Goal: Check status: Check status

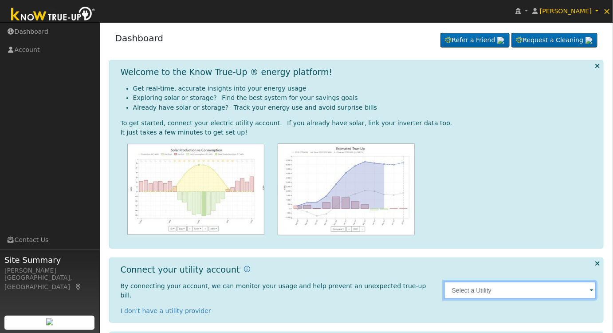
click at [552, 292] on input "text" at bounding box center [520, 290] width 153 height 18
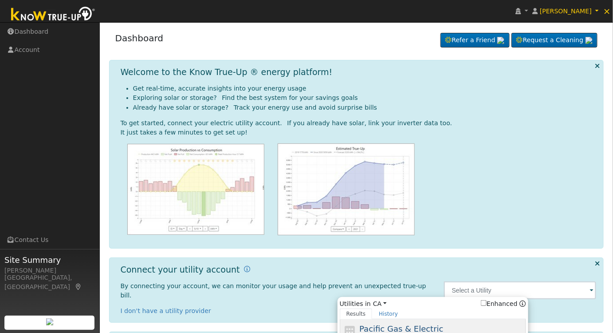
click at [427, 324] on span "Pacific Gas & Electric" at bounding box center [401, 328] width 84 height 9
type input "PG&E"
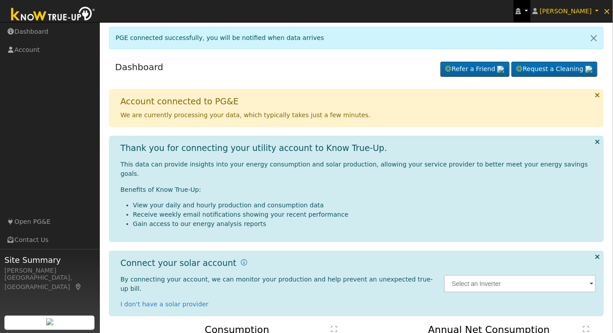
click at [531, 12] on link at bounding box center [522, 11] width 17 height 22
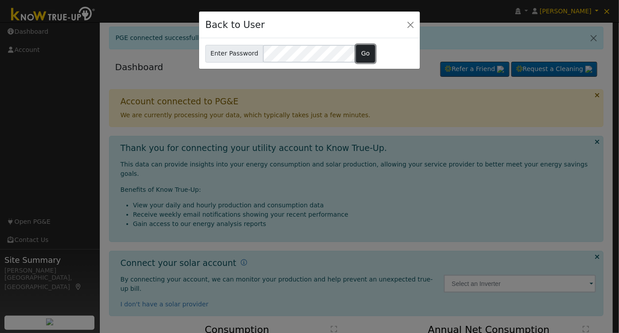
click at [362, 51] on button "Go" at bounding box center [365, 54] width 19 height 18
